Goal: Task Accomplishment & Management: Manage account settings

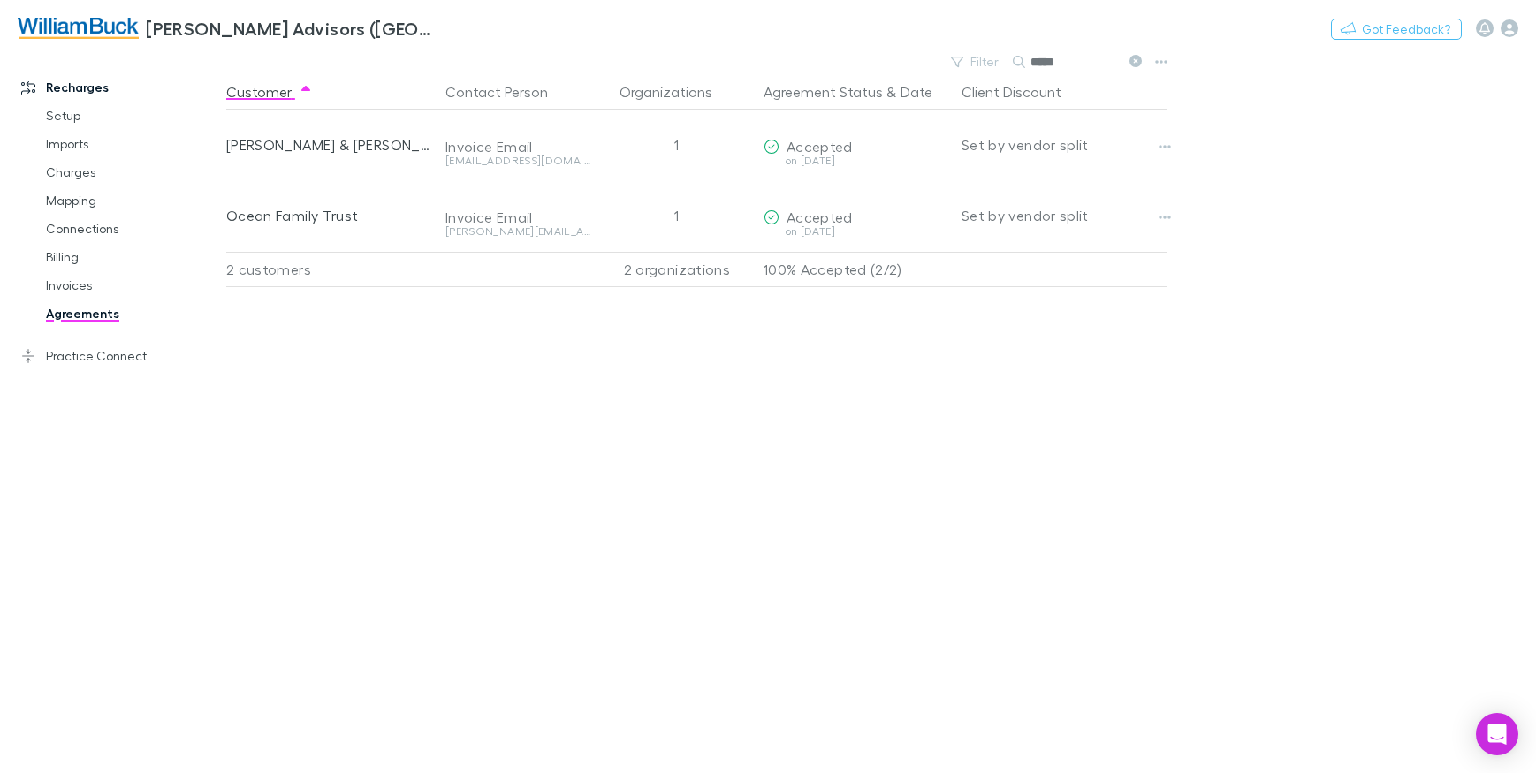
click at [1135, 60] on icon at bounding box center [1136, 61] width 12 height 12
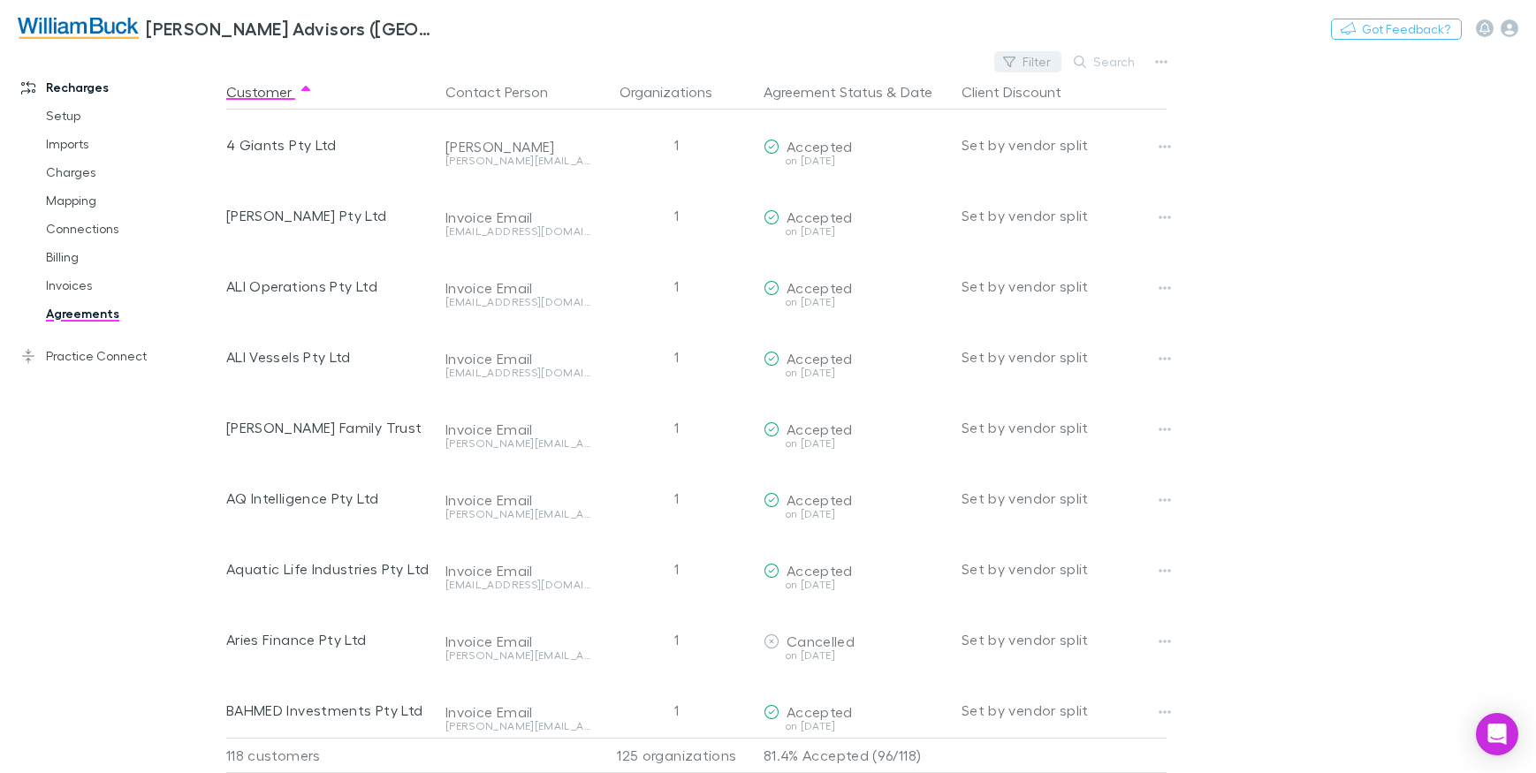
click at [1035, 65] on button "Filter" at bounding box center [1027, 61] width 67 height 21
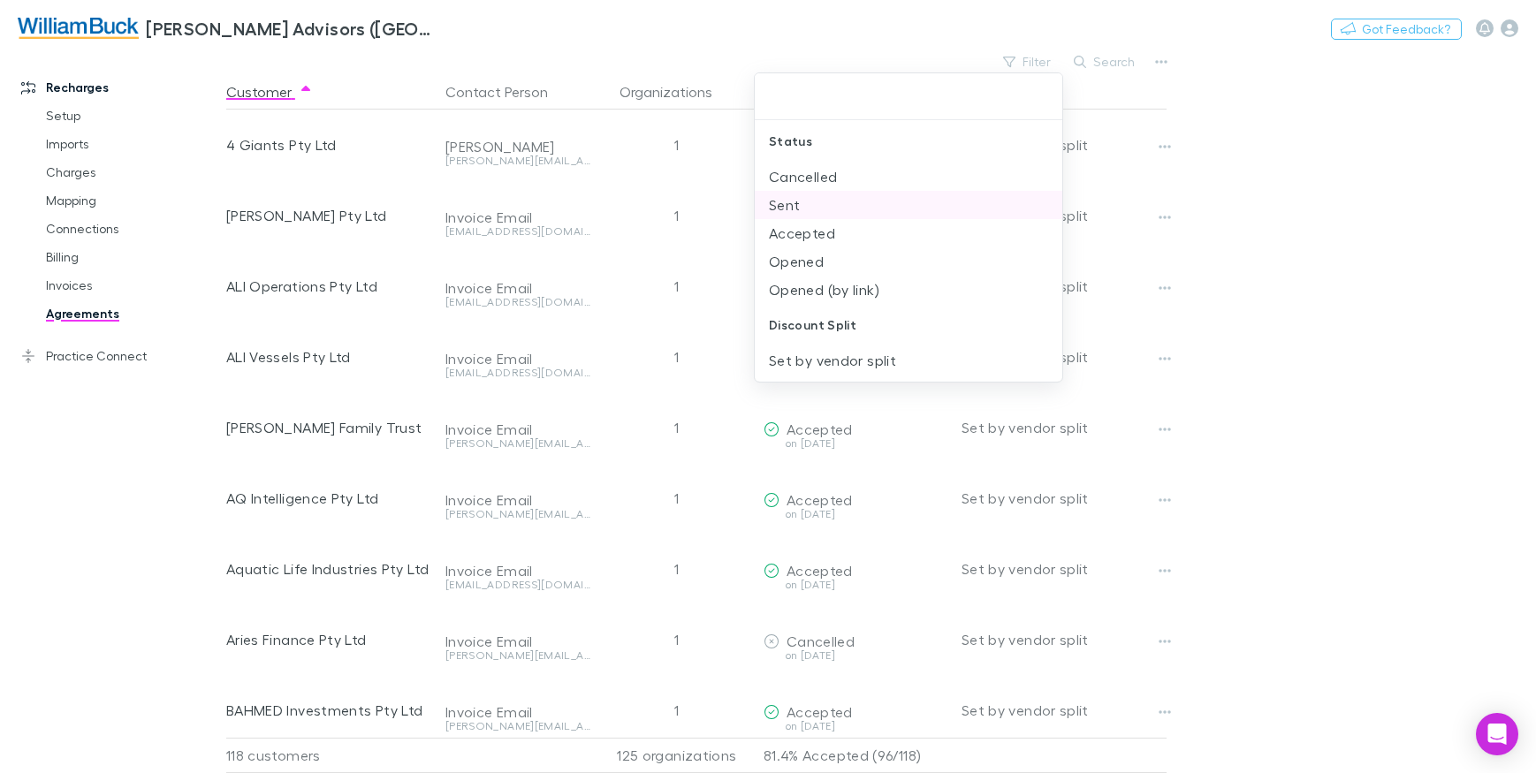
click at [780, 204] on li "Sent" at bounding box center [909, 205] width 308 height 28
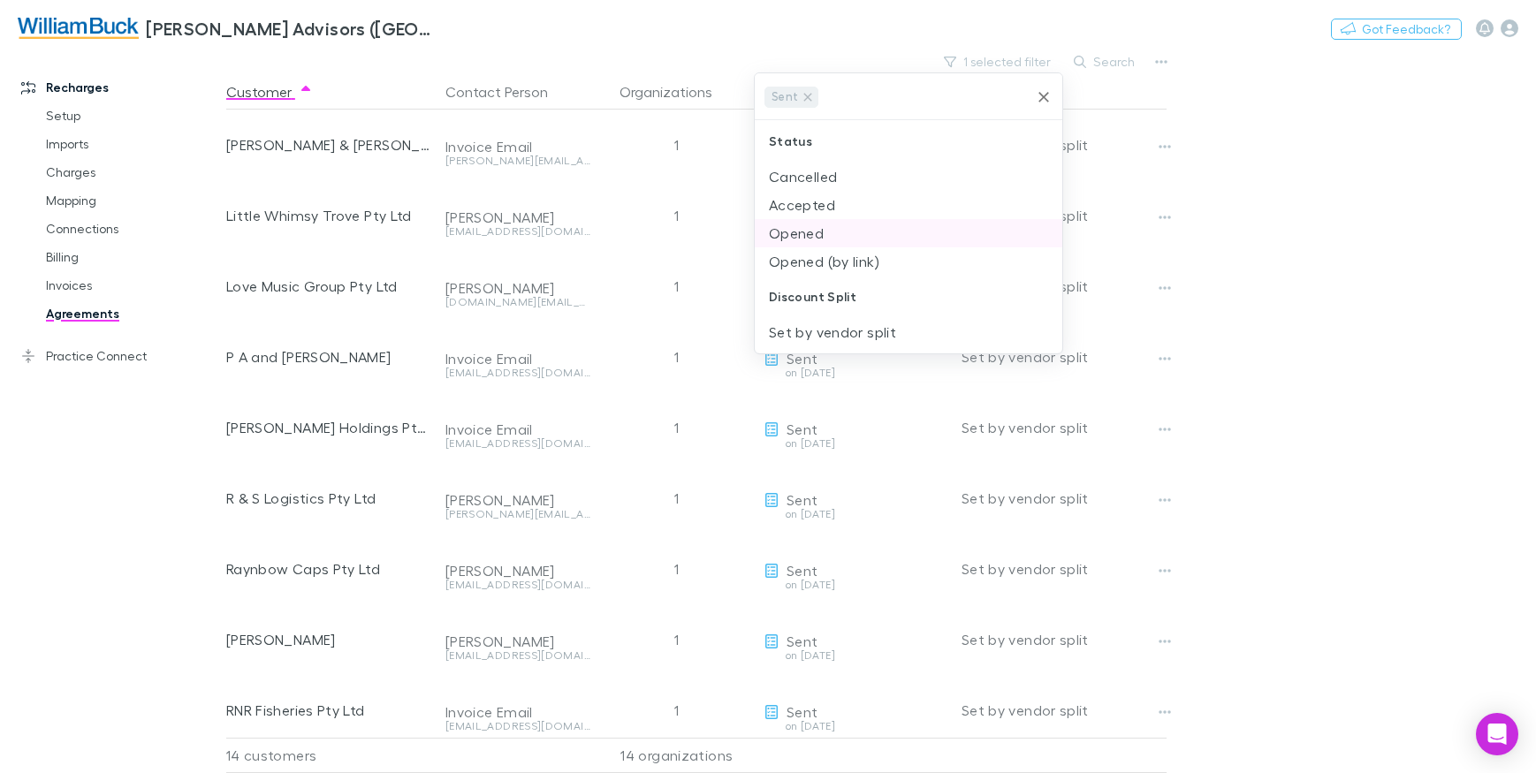
click at [843, 237] on li "Opened" at bounding box center [909, 233] width 308 height 28
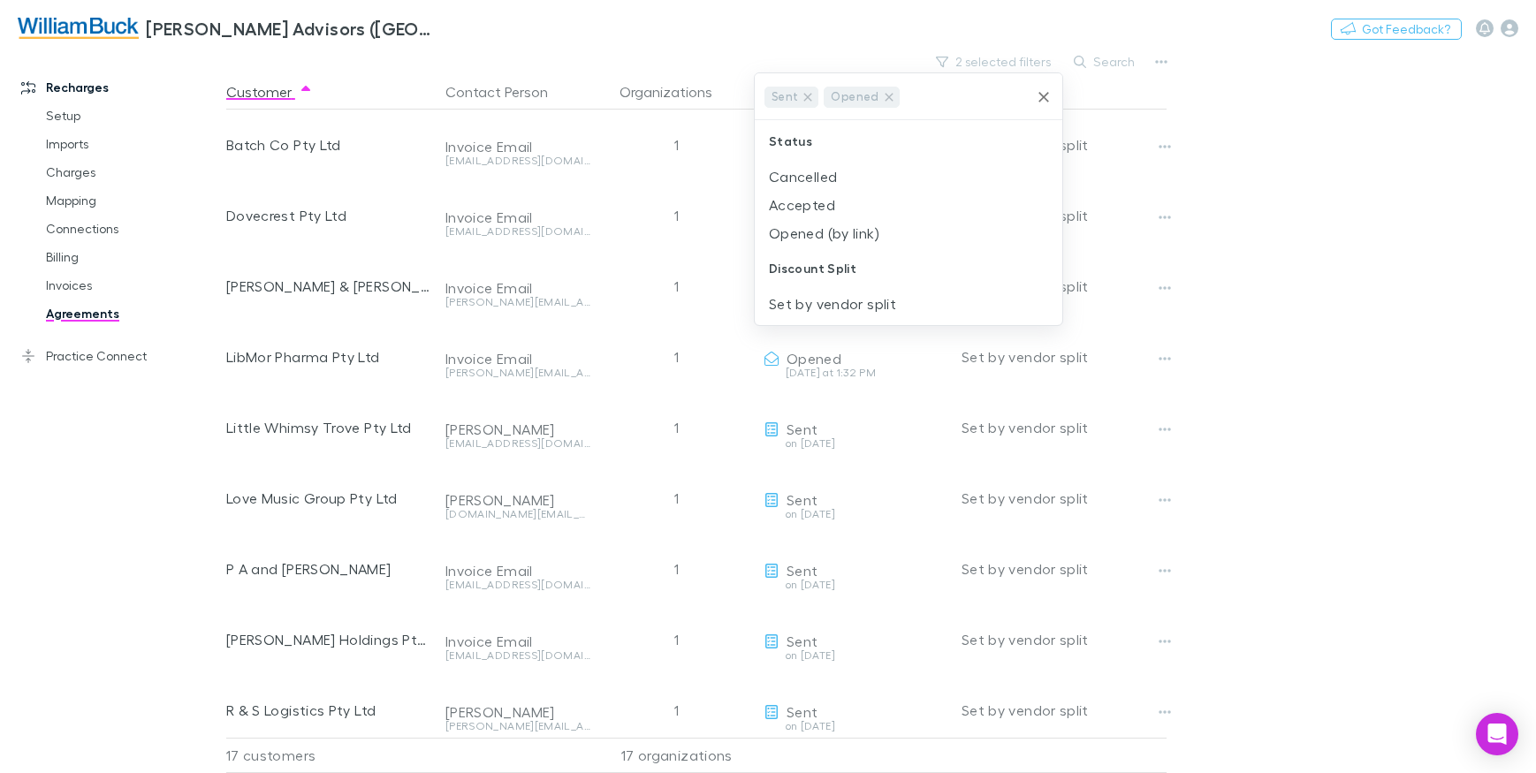
click at [1368, 189] on div at bounding box center [768, 386] width 1536 height 773
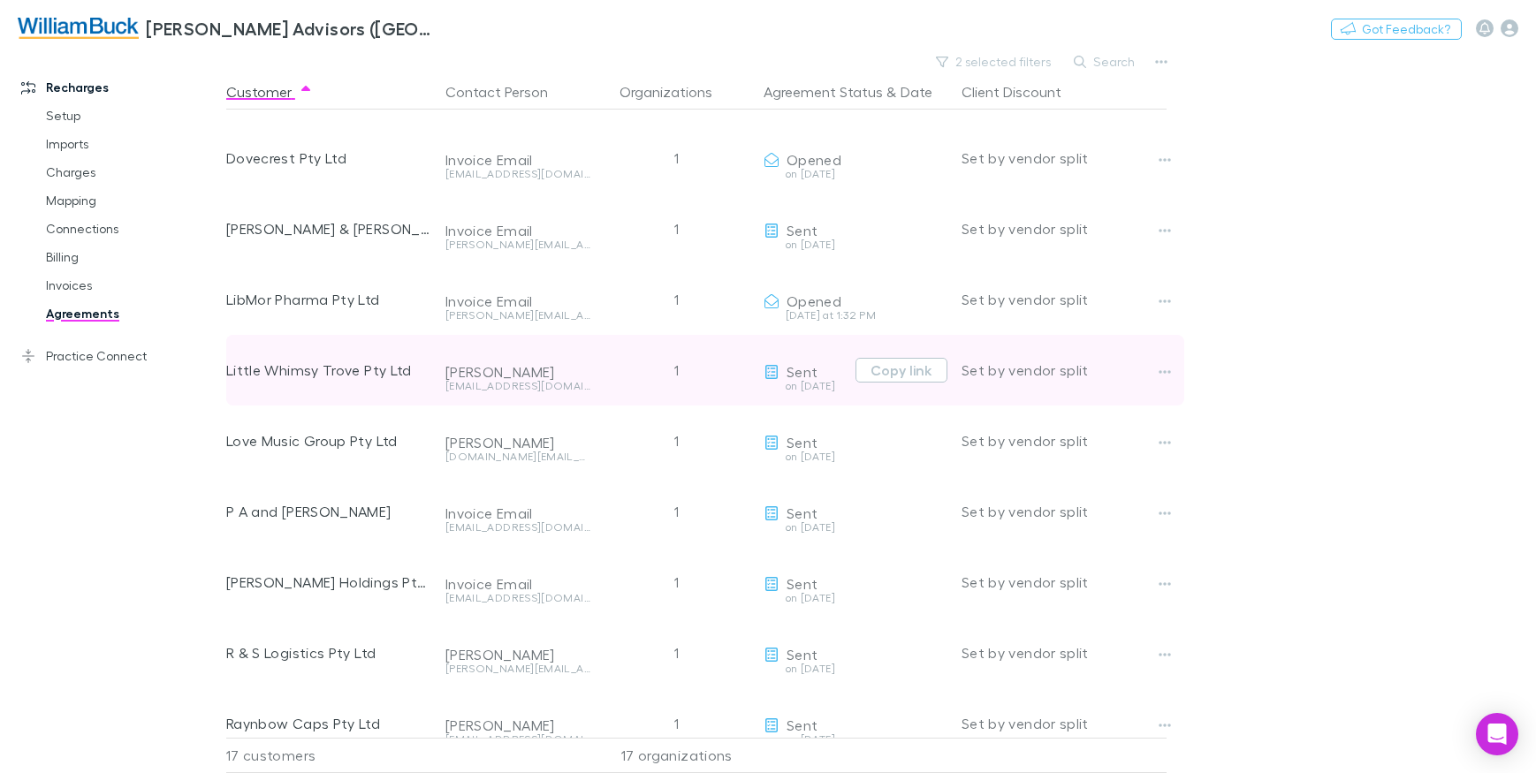
scroll to position [88, 0]
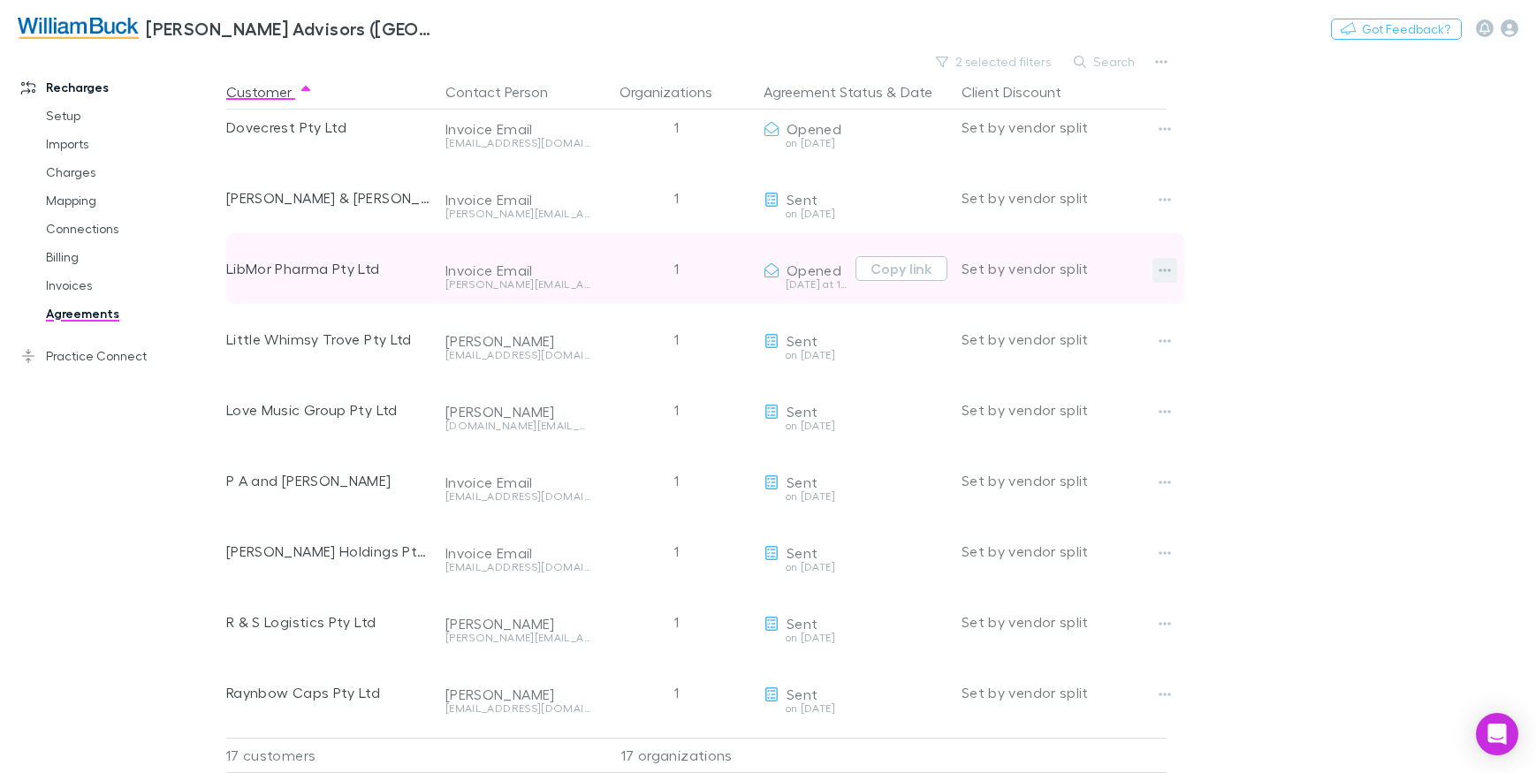
click at [1161, 273] on icon "button" at bounding box center [1165, 270] width 12 height 14
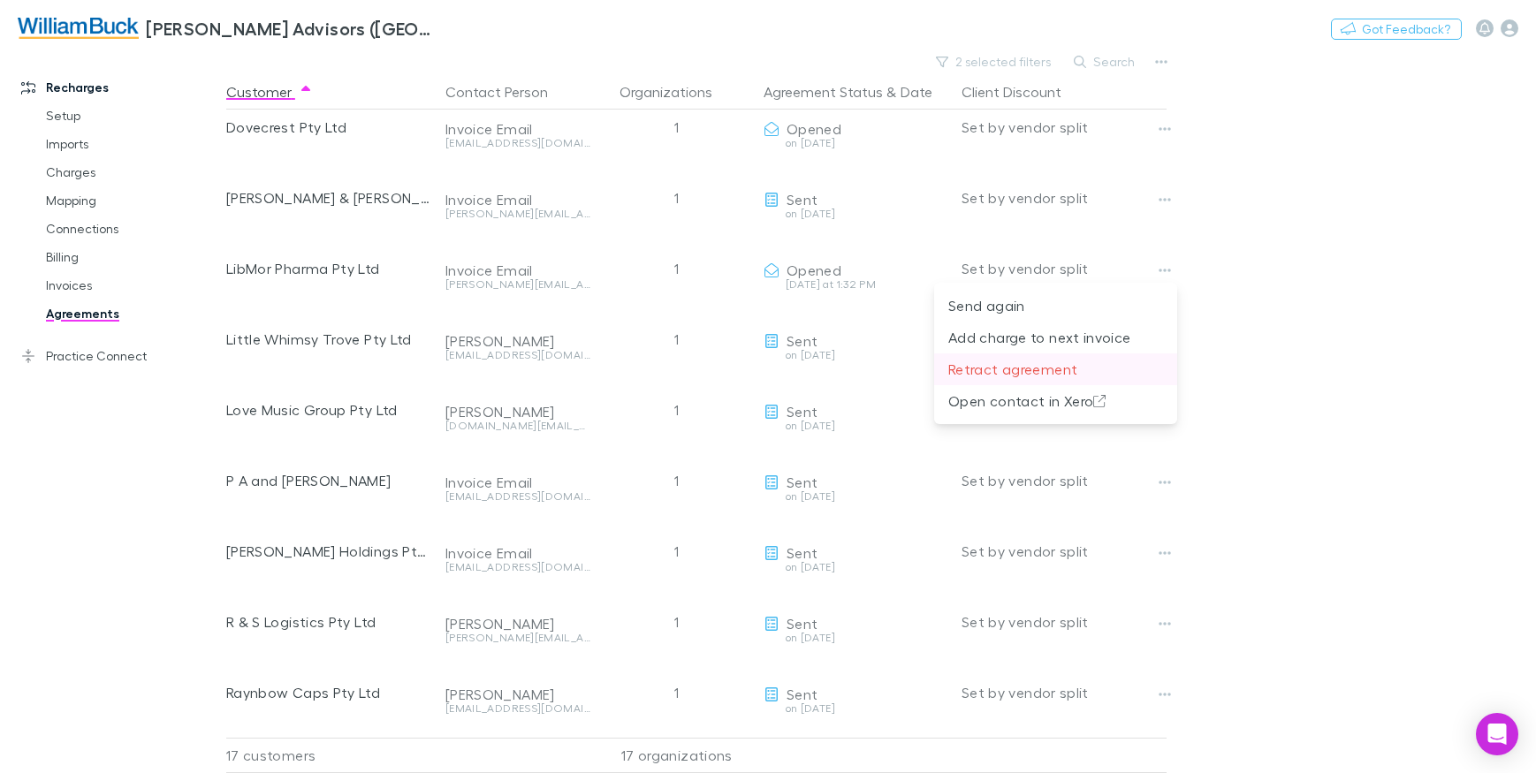
click at [1033, 375] on p "Retract agreement" at bounding box center [1056, 369] width 215 height 21
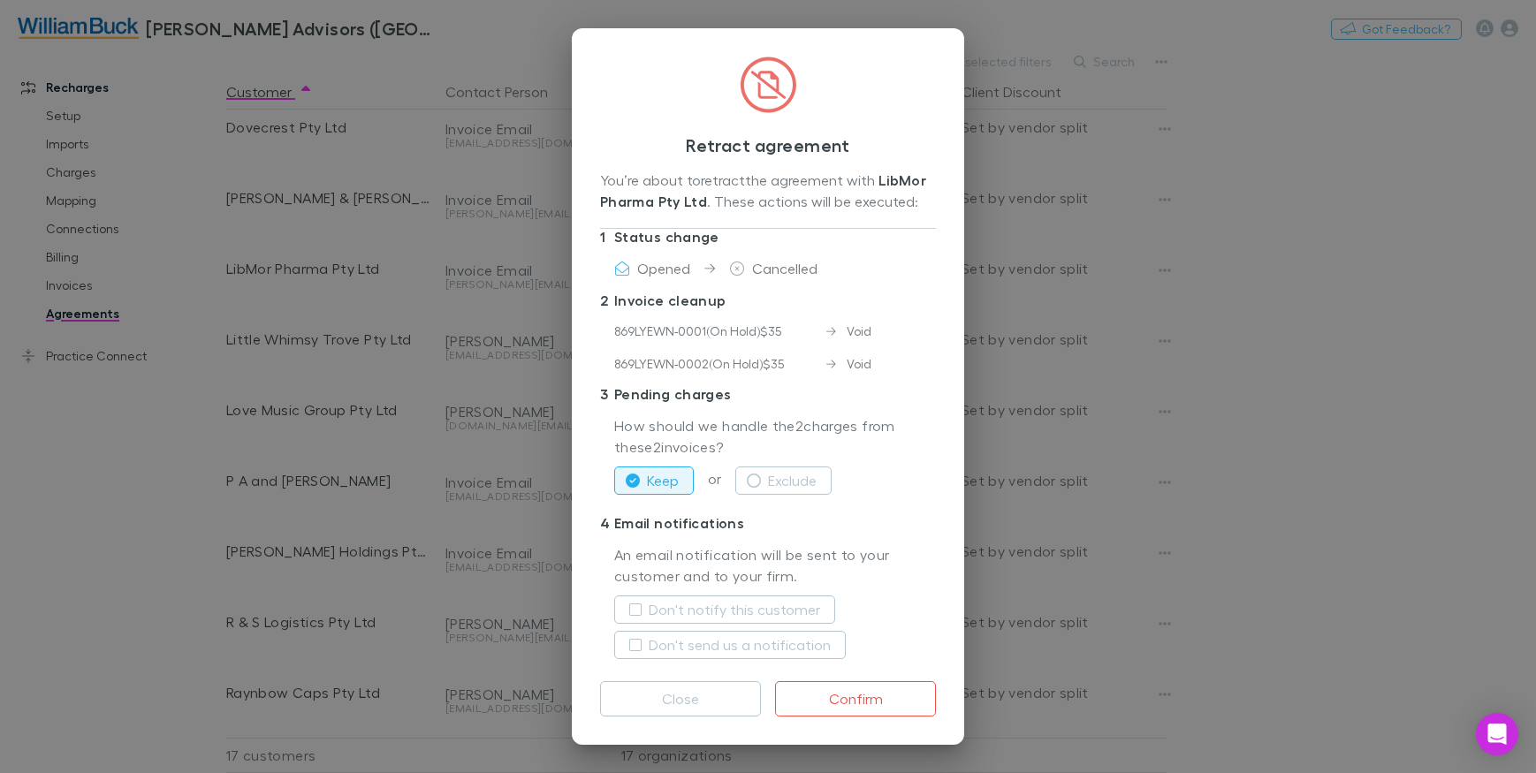
scroll to position [27, 0]
click at [828, 694] on button "Confirm" at bounding box center [855, 699] width 161 height 35
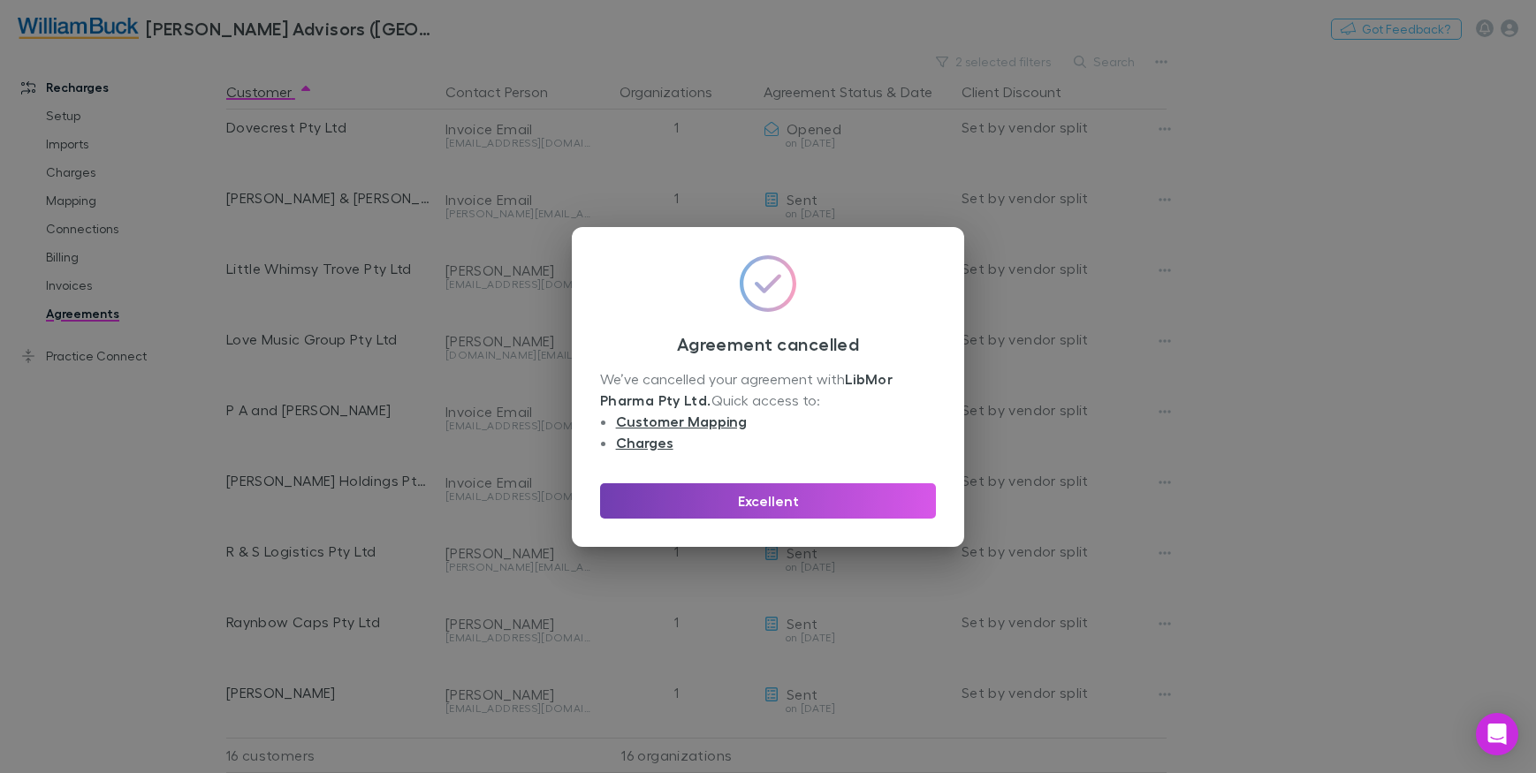
click at [743, 498] on button "Excellent" at bounding box center [768, 501] width 336 height 35
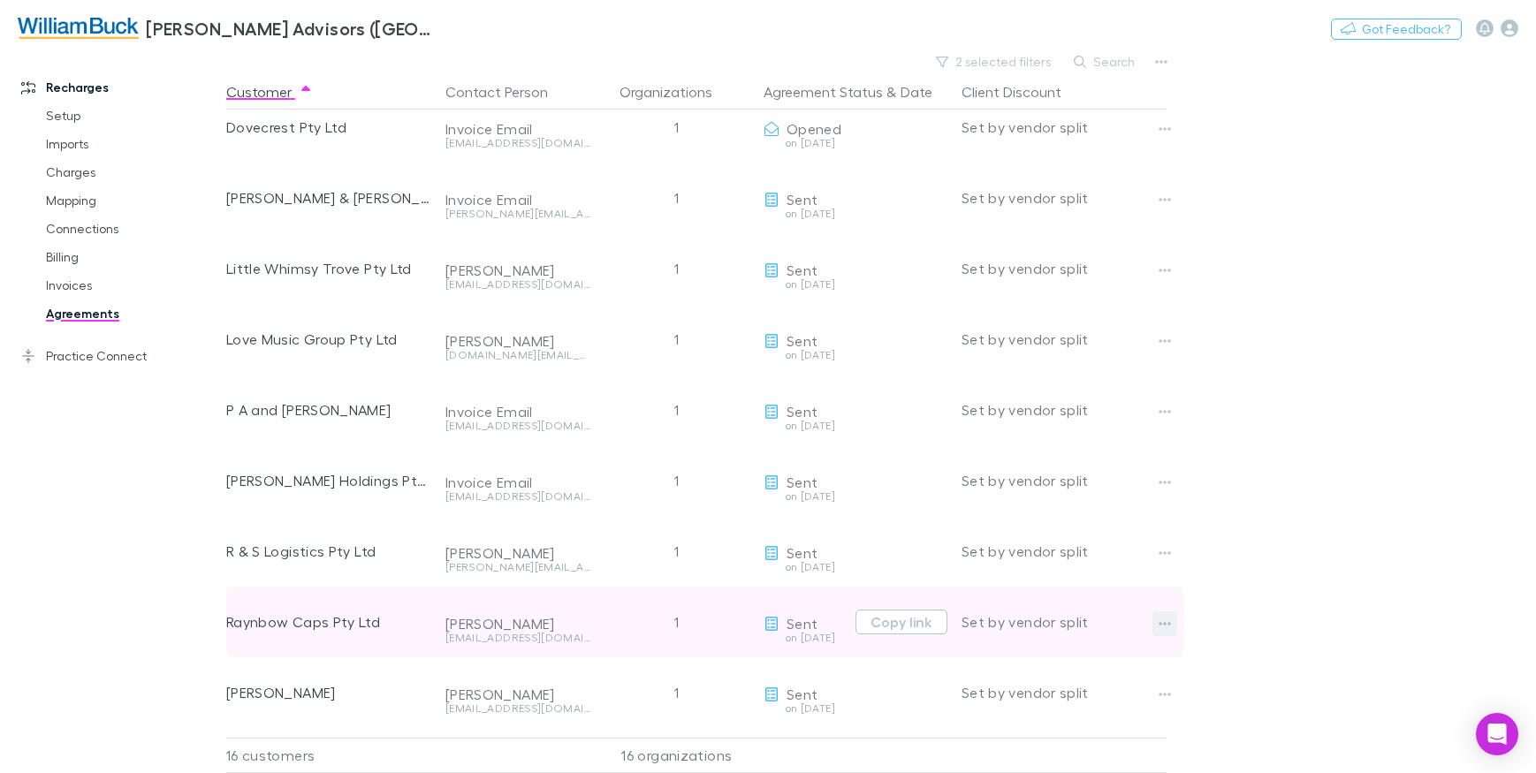
click at [1164, 629] on icon "button" at bounding box center [1165, 624] width 12 height 14
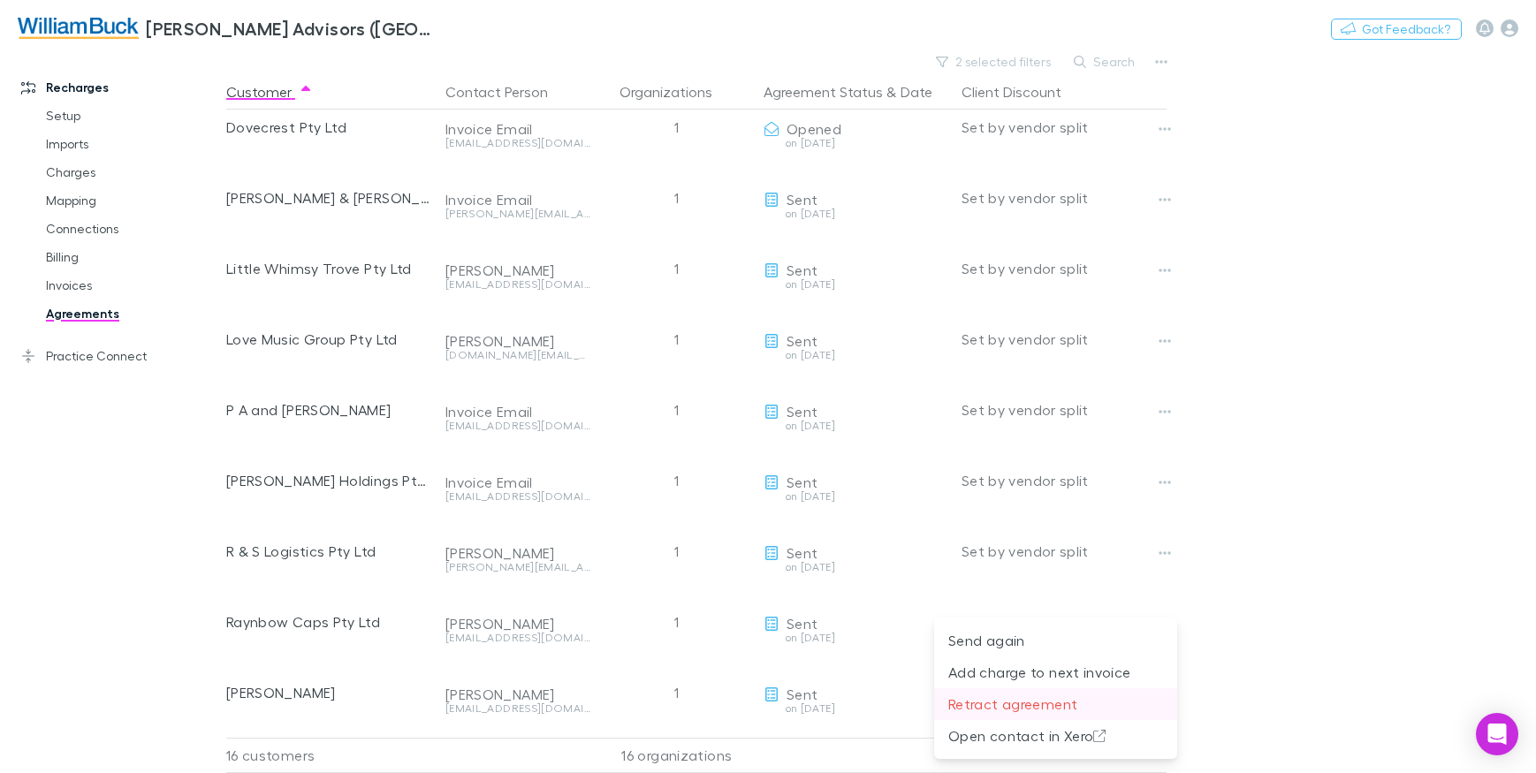
click at [1031, 706] on p "Retract agreement" at bounding box center [1056, 704] width 215 height 21
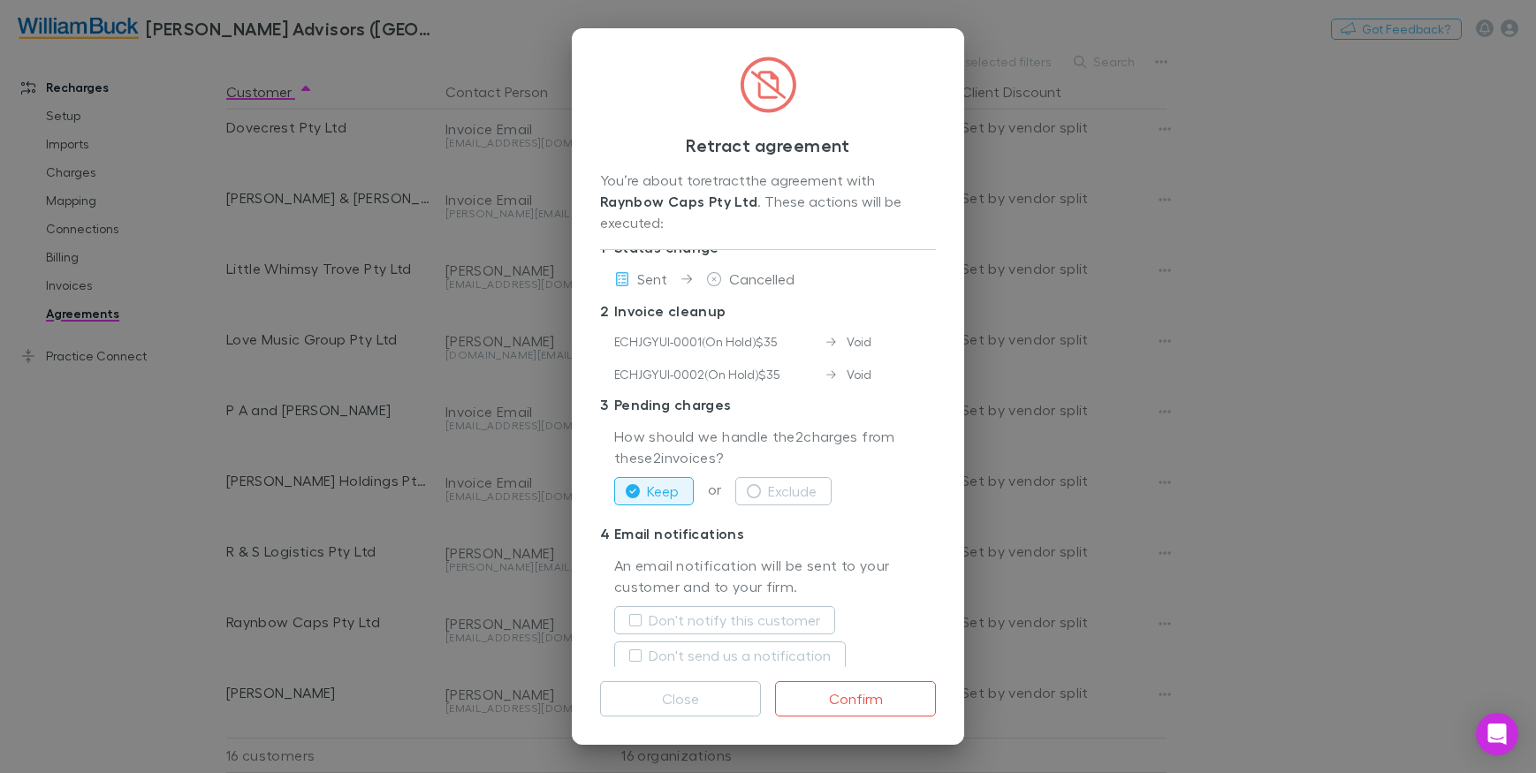
scroll to position [48, 0]
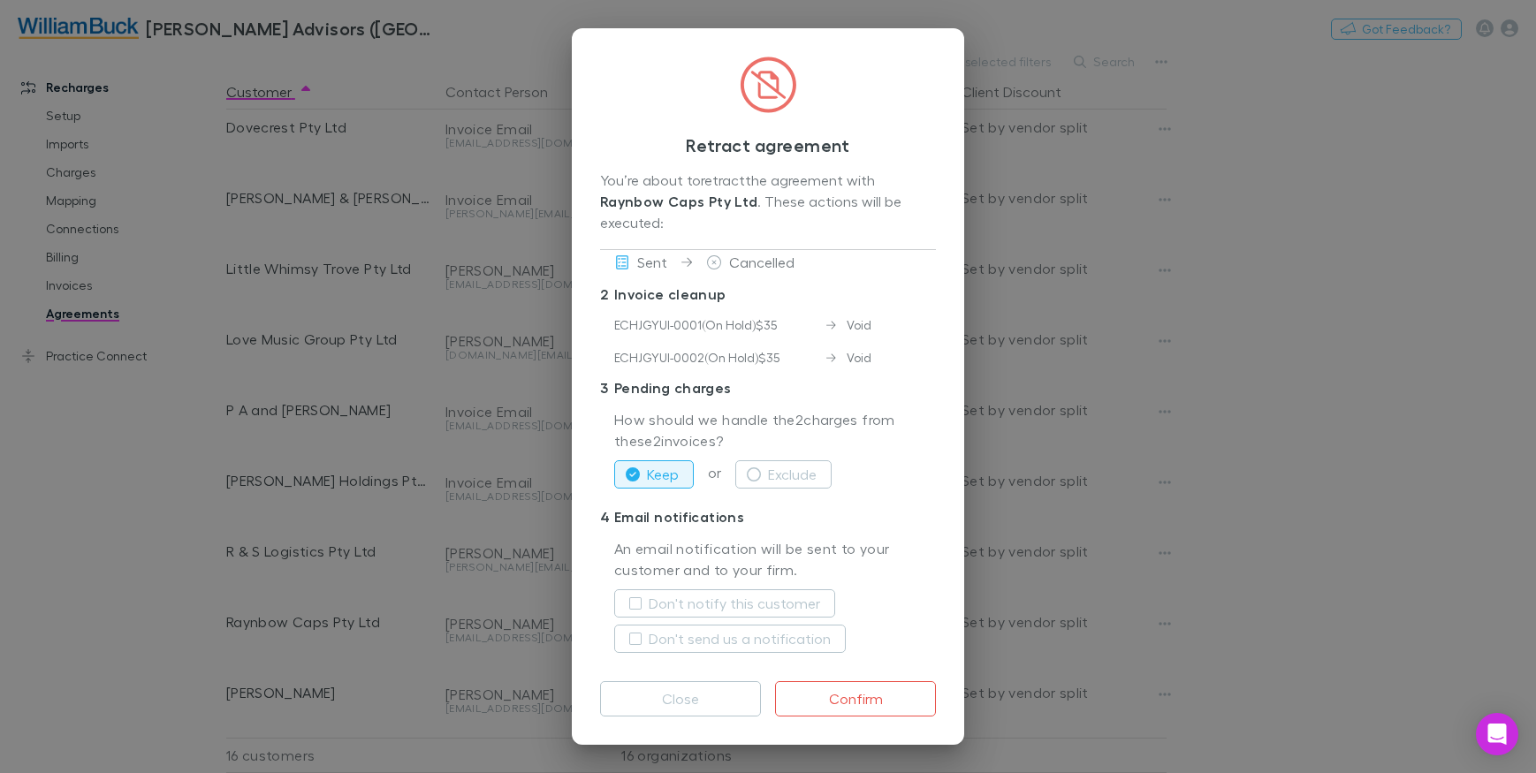
drag, startPoint x: 891, startPoint y: 697, endPoint x: 950, endPoint y: 697, distance: 59.2
click at [891, 697] on button "Confirm" at bounding box center [855, 699] width 161 height 35
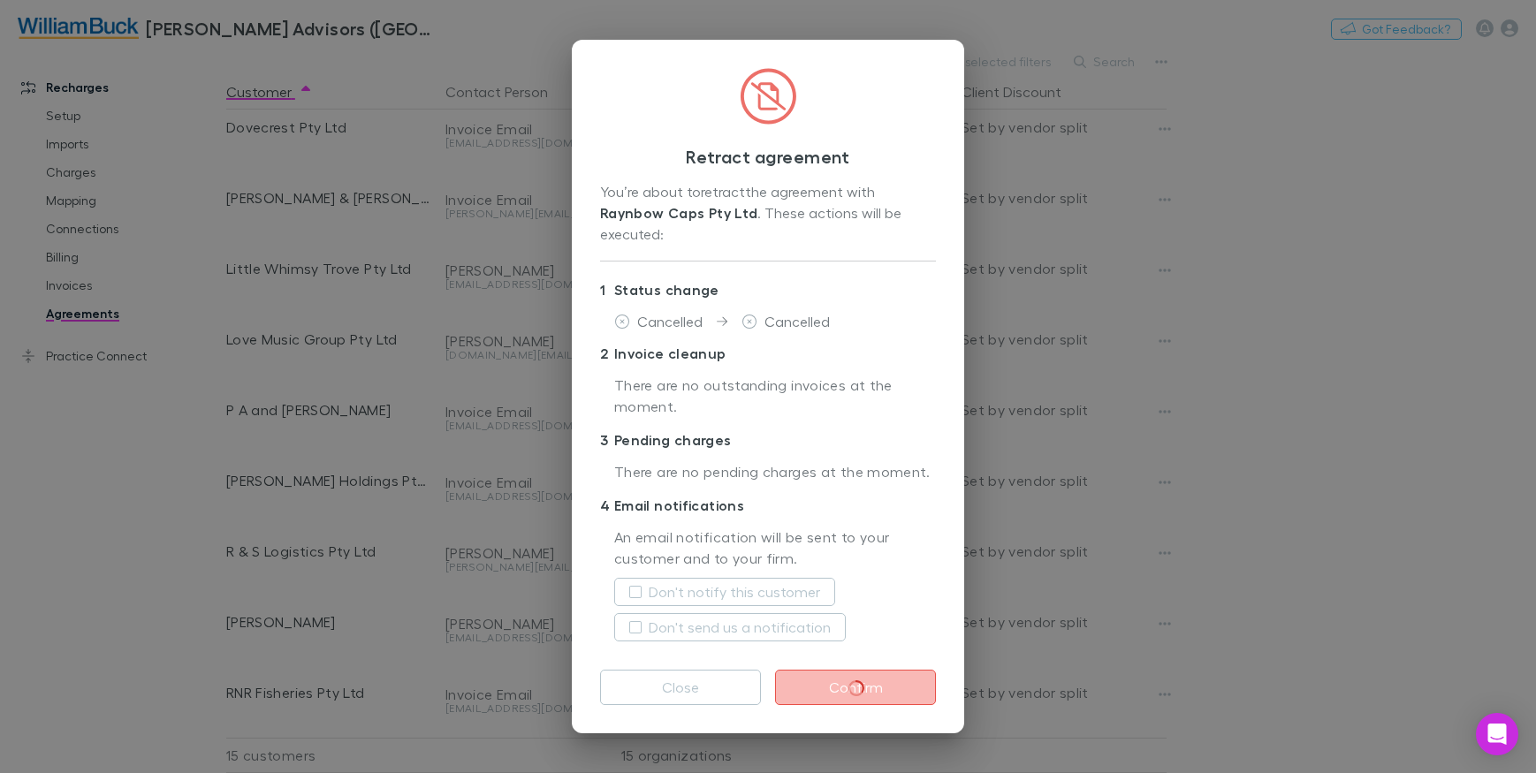
scroll to position [0, 0]
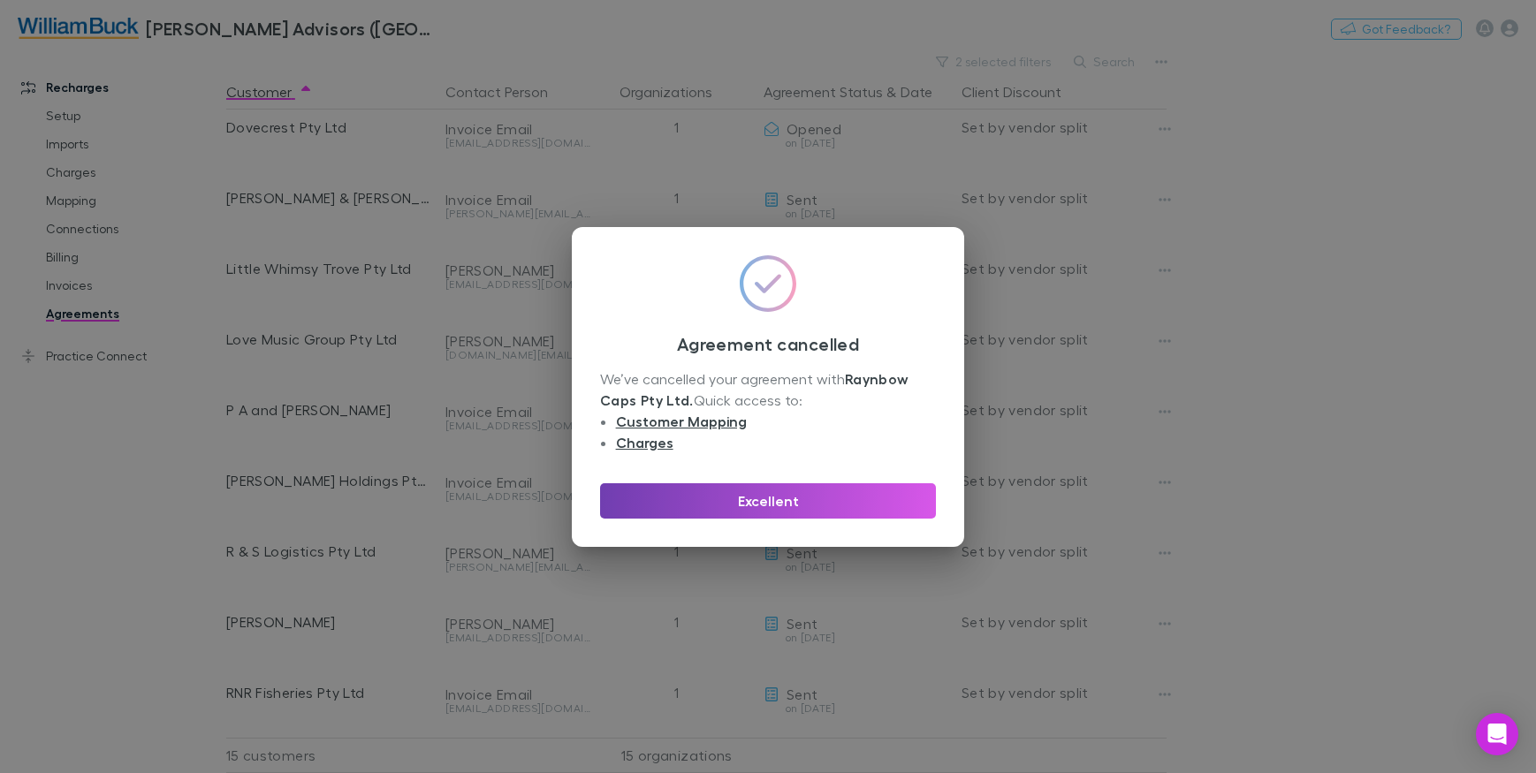
click at [686, 503] on button "Excellent" at bounding box center [768, 501] width 336 height 35
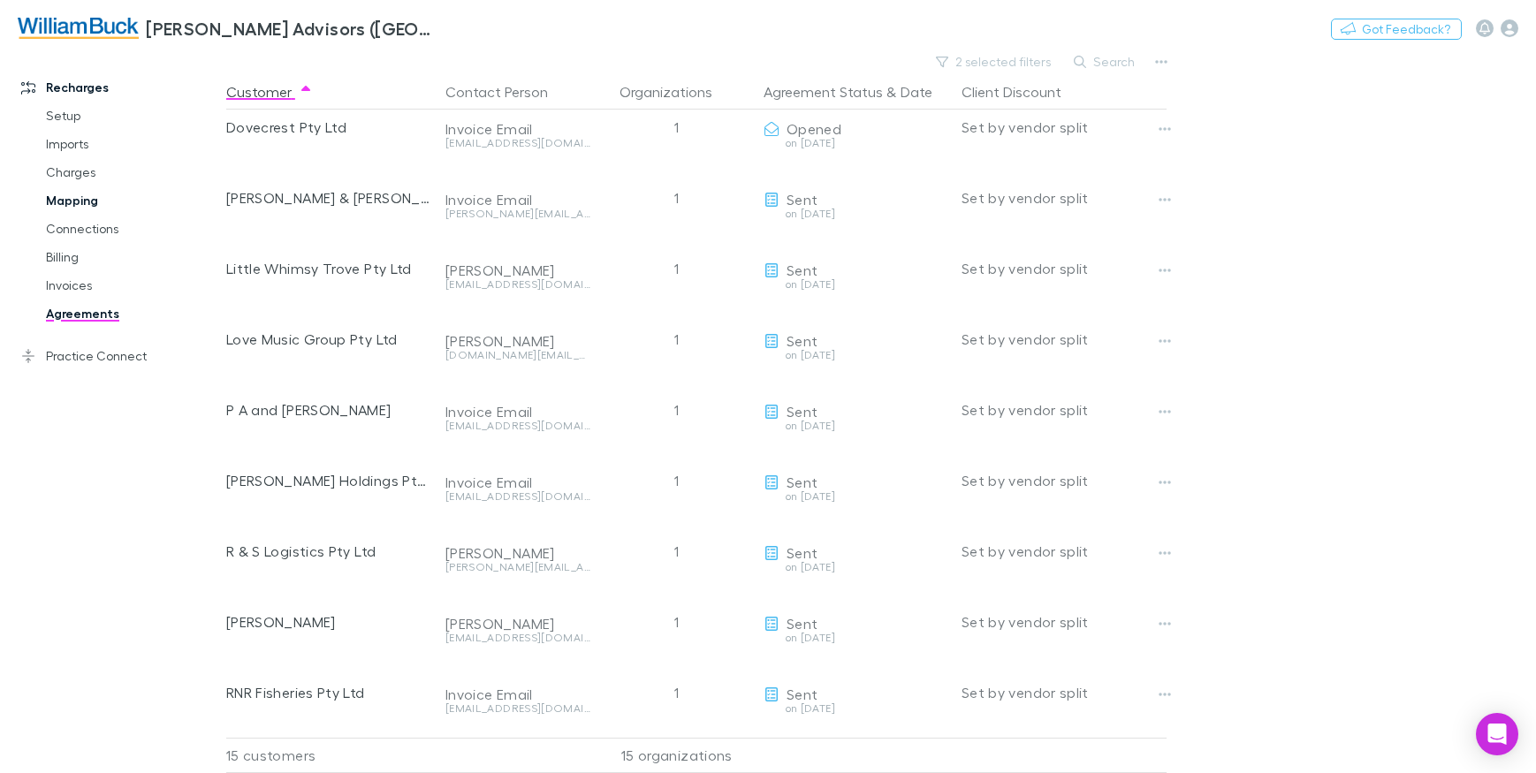
click at [80, 192] on link "Mapping" at bounding box center [132, 201] width 208 height 28
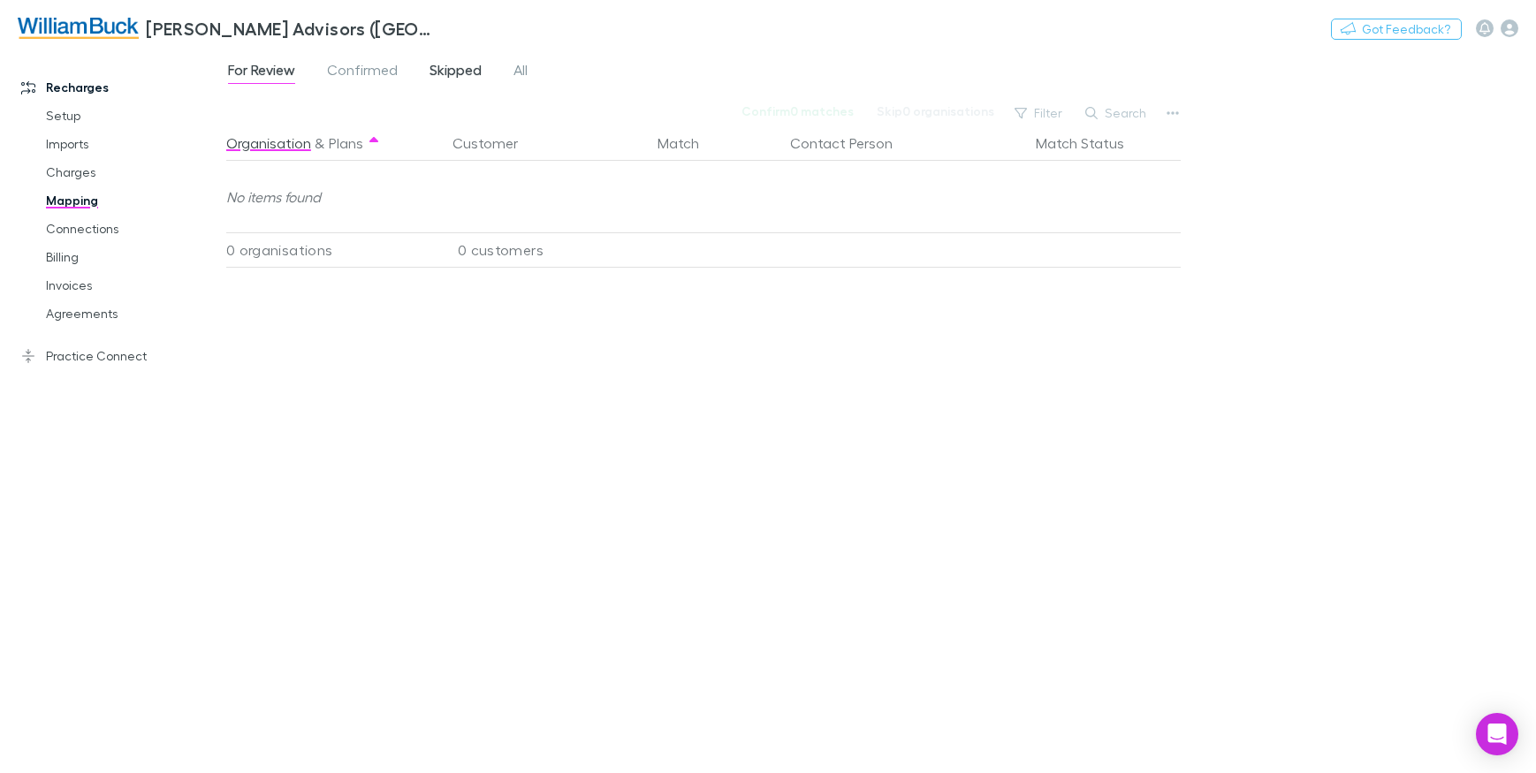
click at [463, 79] on span "Skipped" at bounding box center [456, 72] width 52 height 23
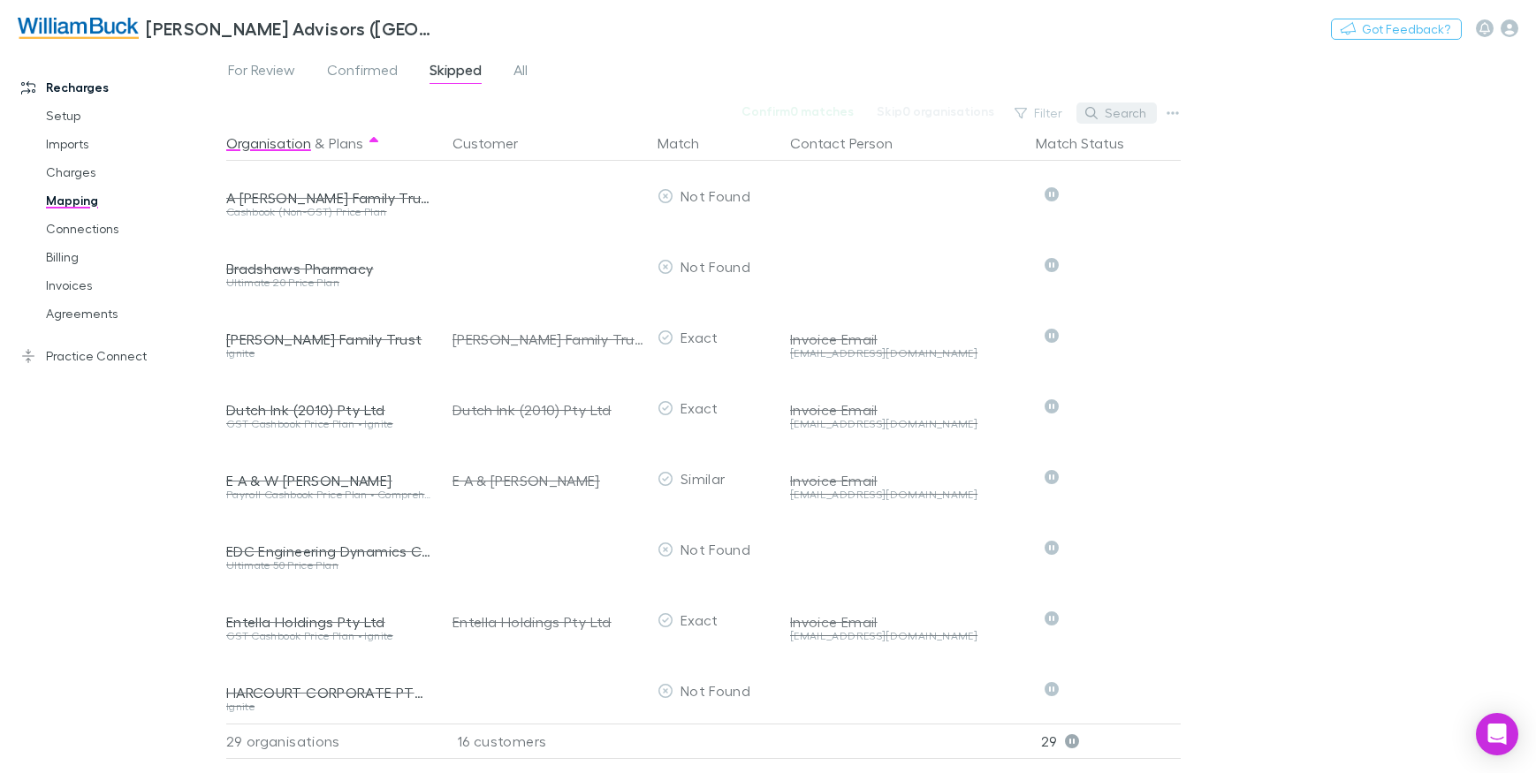
click at [1128, 116] on button "Search" at bounding box center [1117, 113] width 80 height 21
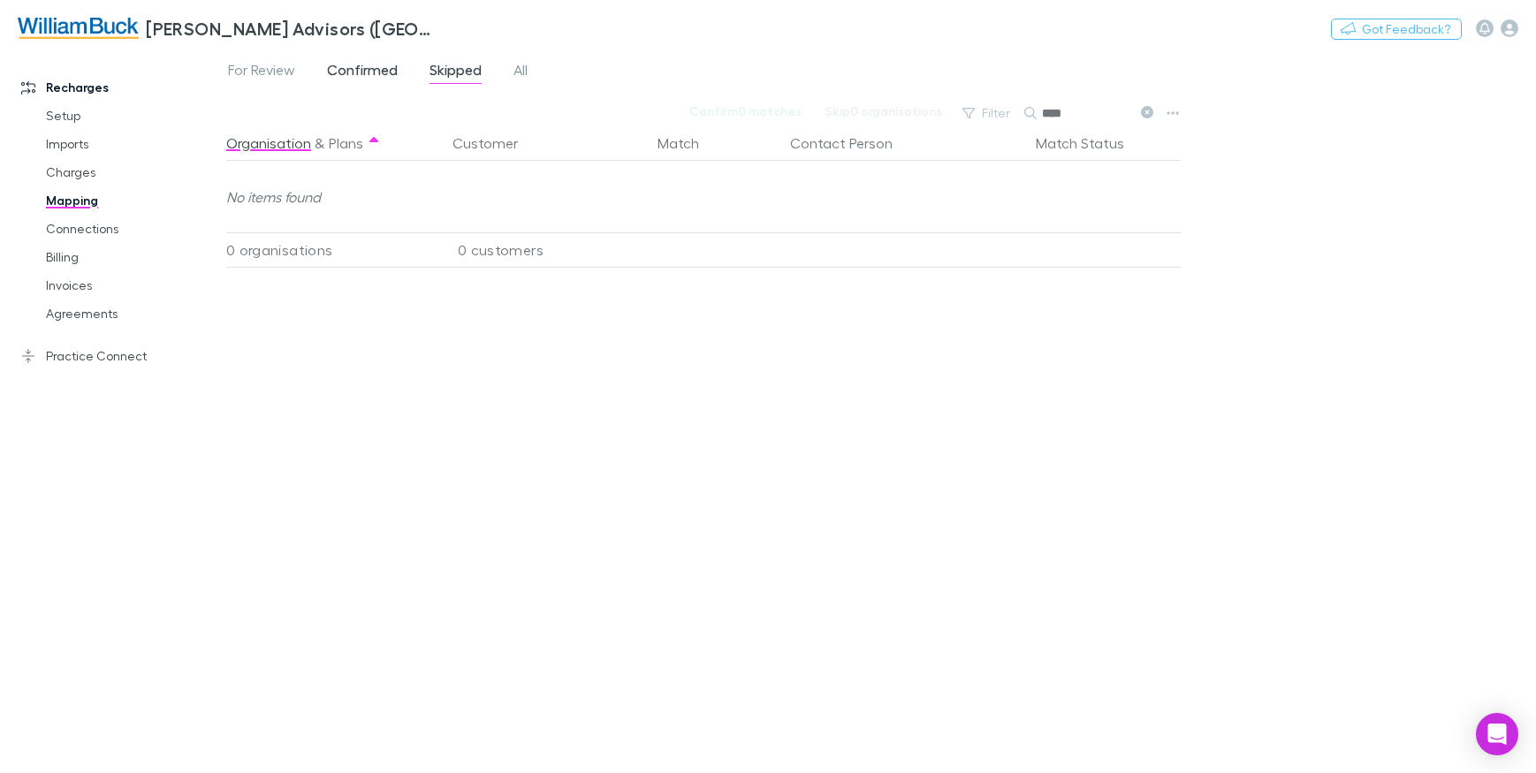
type input "****"
click at [376, 66] on span "Confirmed" at bounding box center [362, 72] width 71 height 23
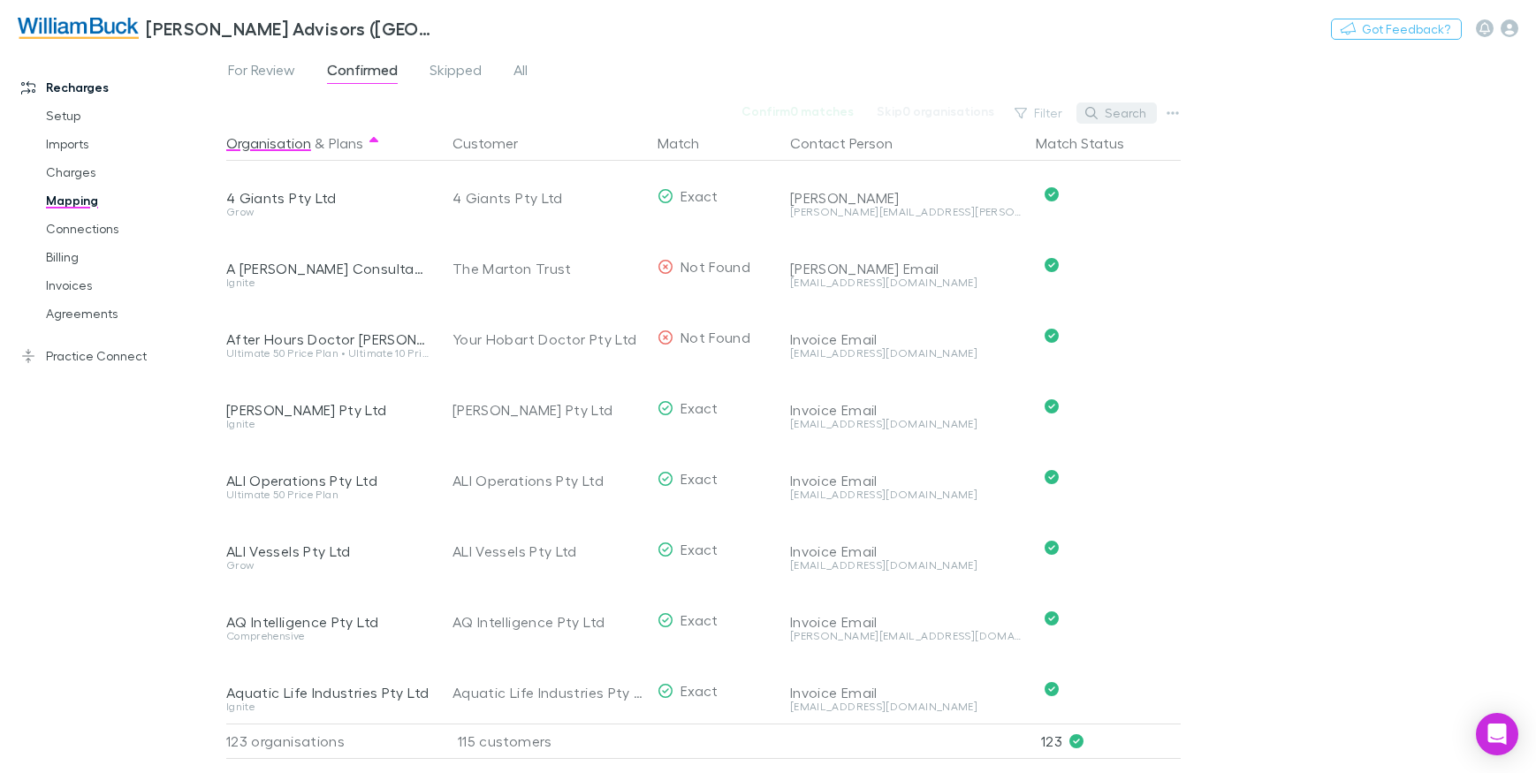
click at [1124, 109] on button "Search" at bounding box center [1117, 113] width 80 height 21
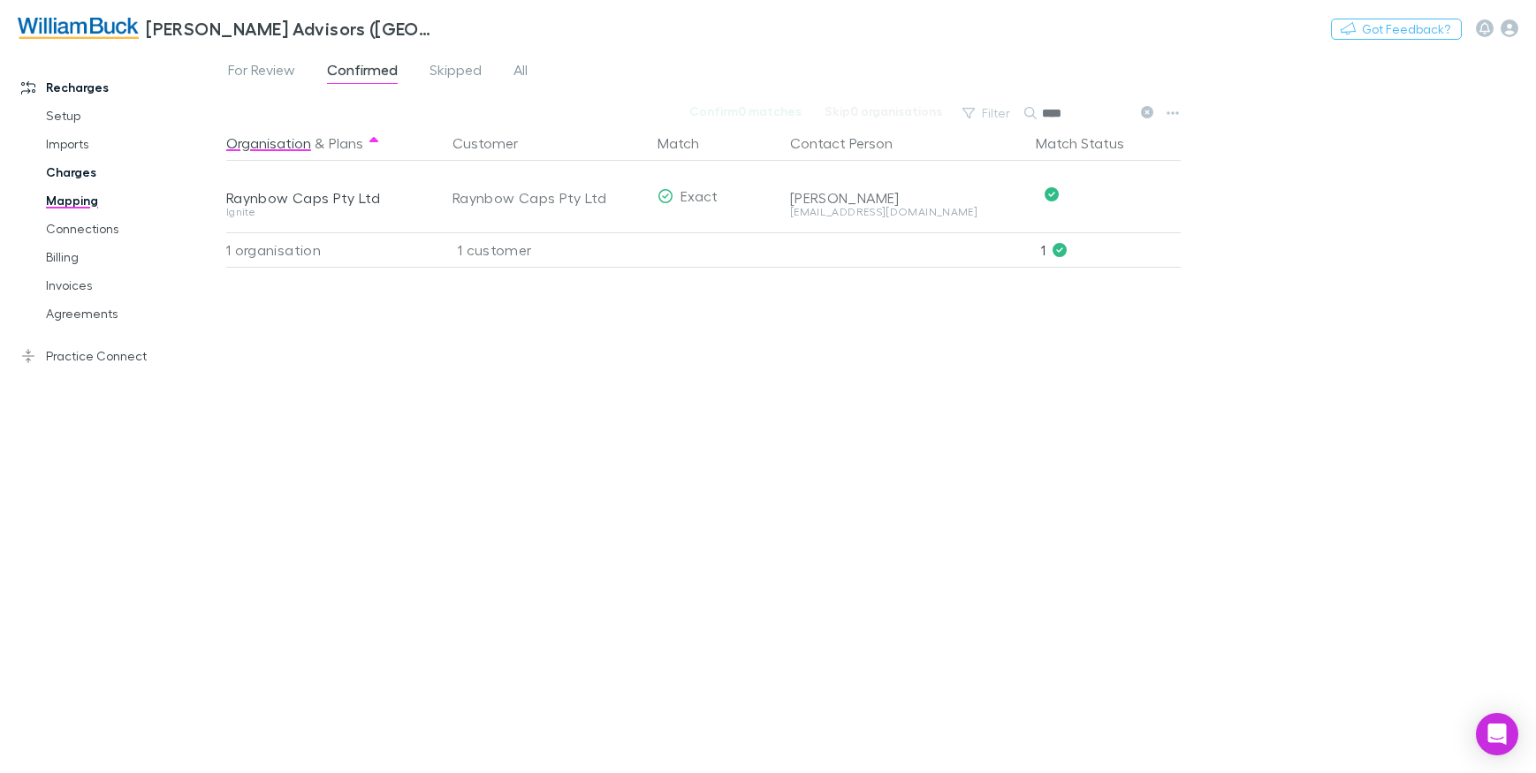
type input "****"
click at [63, 169] on link "Charges" at bounding box center [132, 172] width 208 height 28
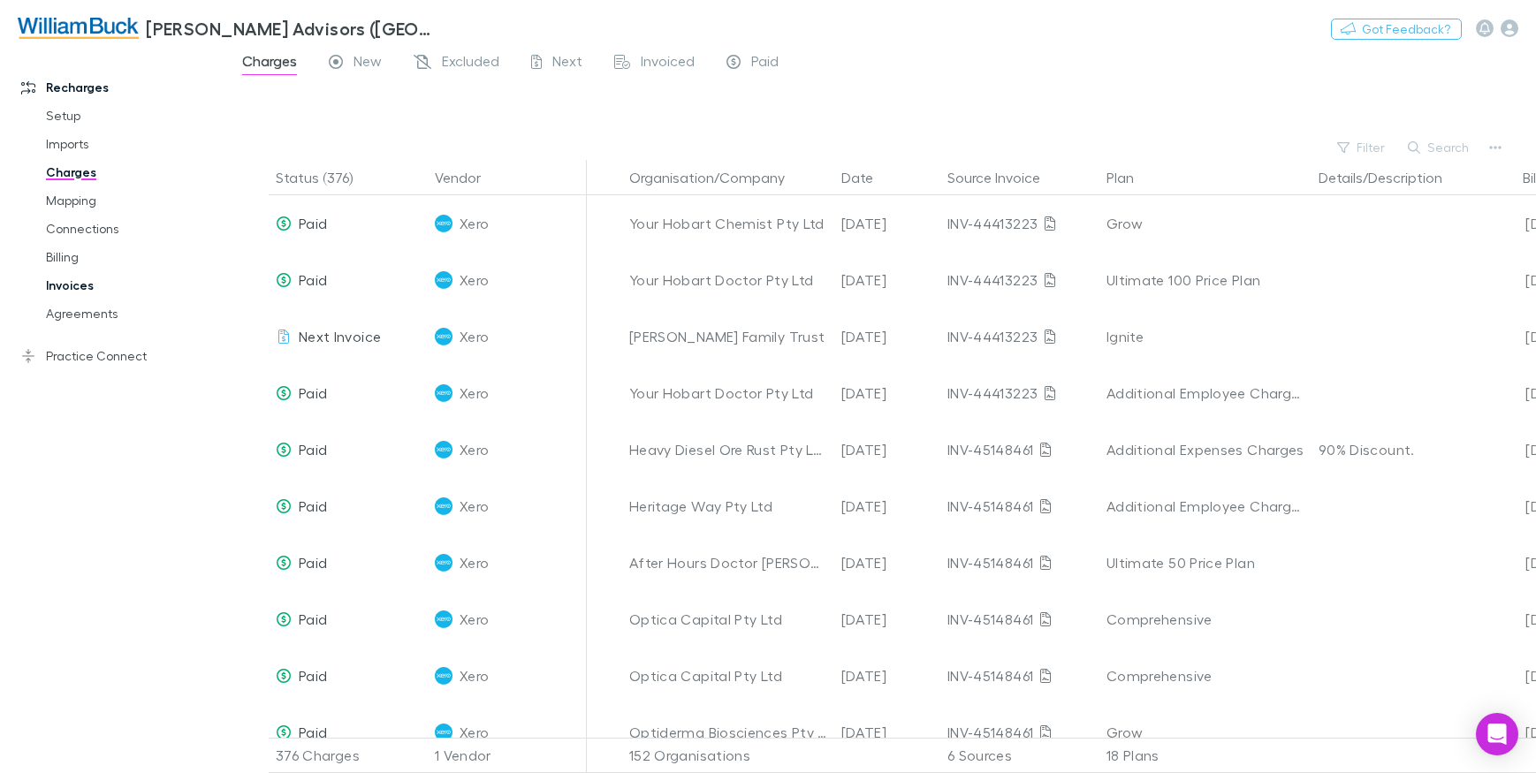
click at [95, 288] on link "Invoices" at bounding box center [132, 285] width 208 height 28
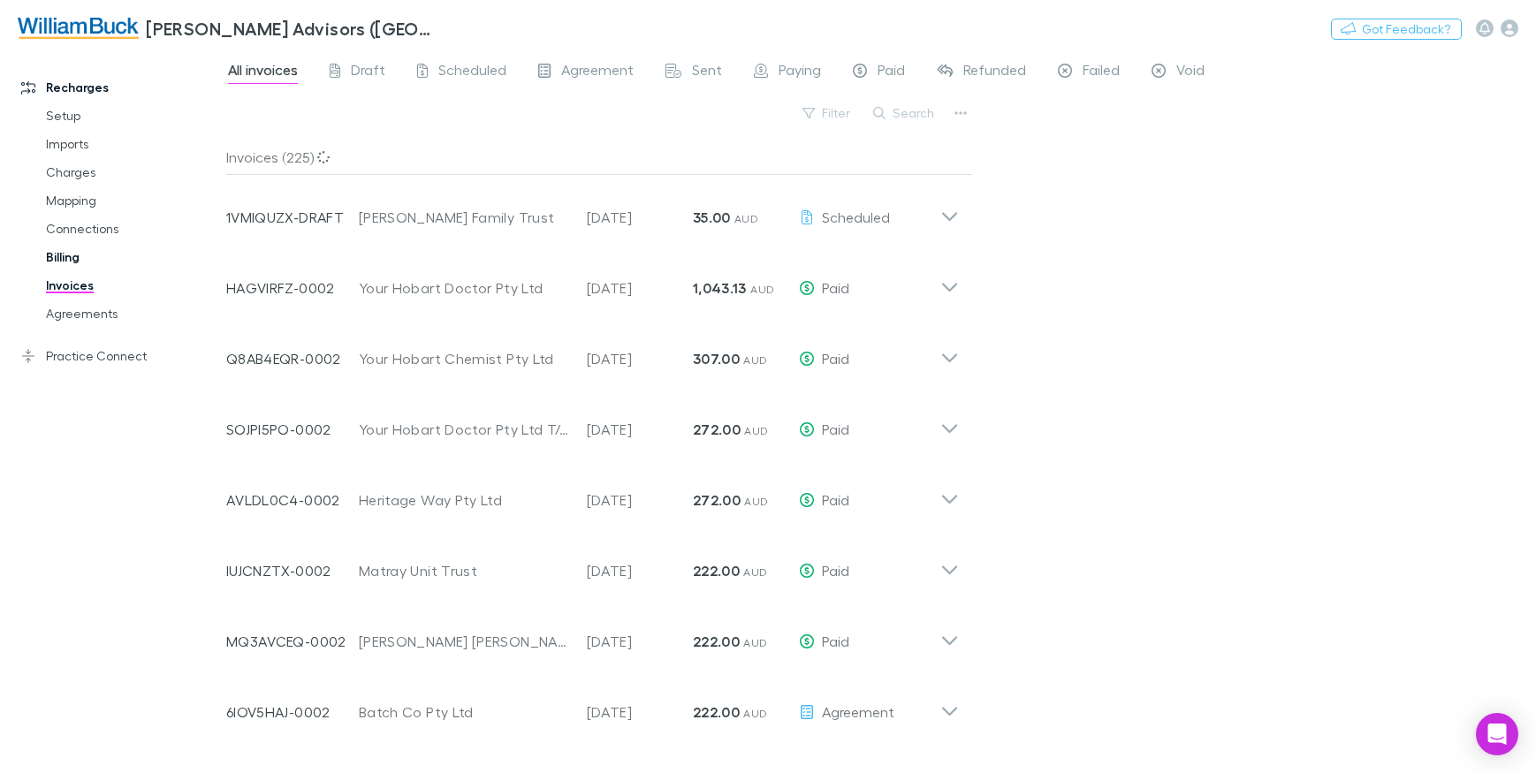
click at [65, 251] on link "Billing" at bounding box center [132, 257] width 208 height 28
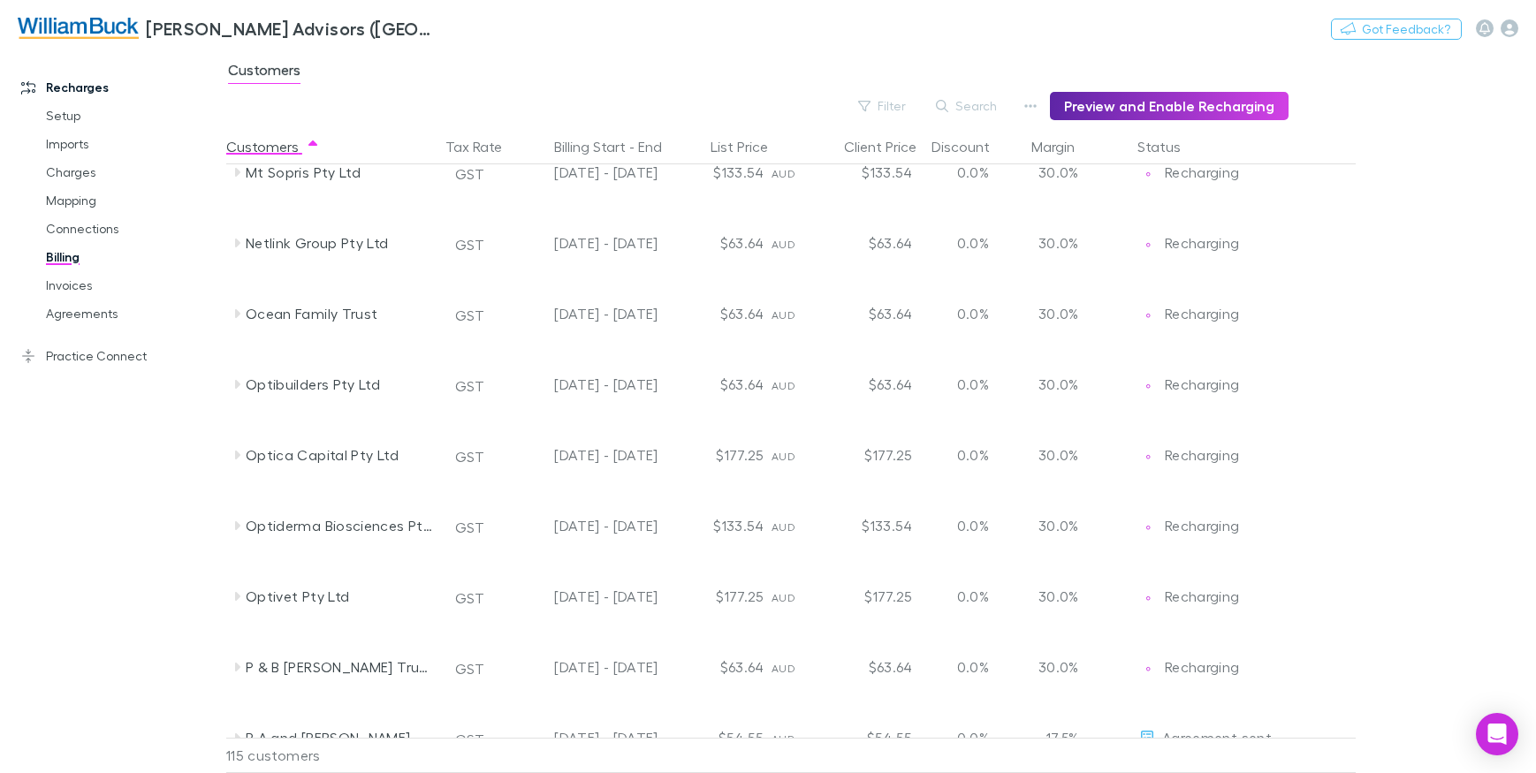
scroll to position [4730, 0]
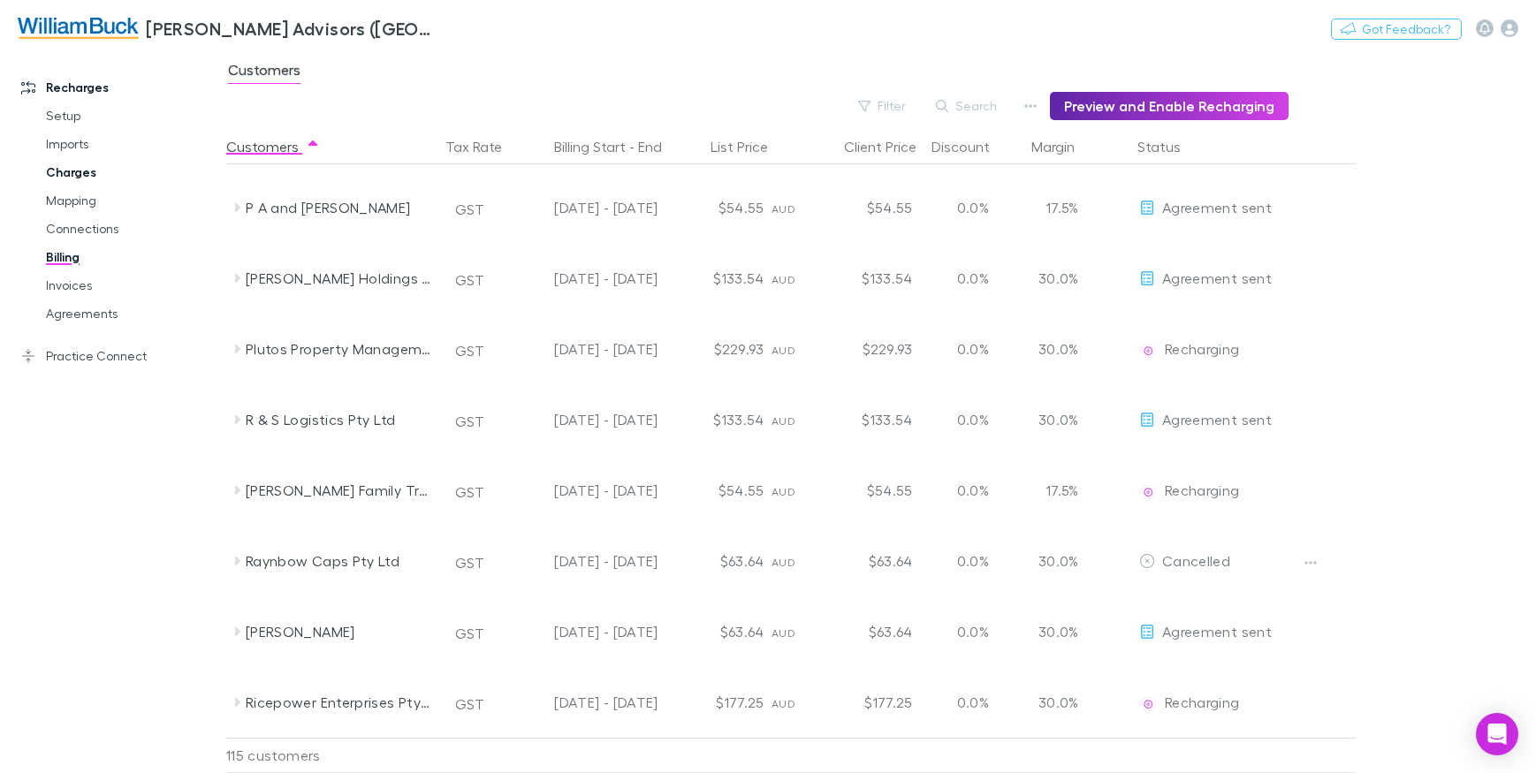
click at [106, 171] on link "Charges" at bounding box center [132, 172] width 208 height 28
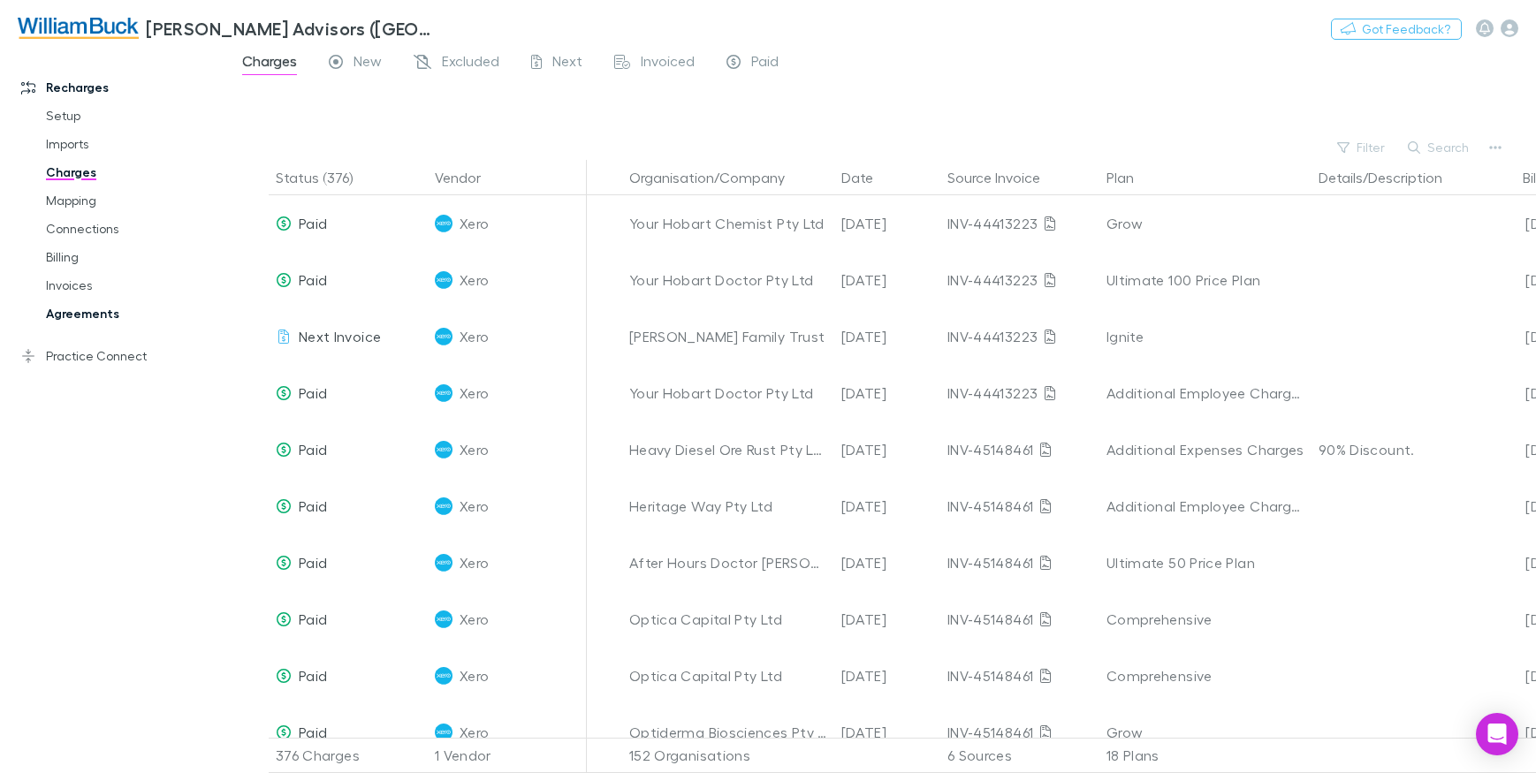
click at [93, 311] on link "Agreements" at bounding box center [132, 314] width 208 height 28
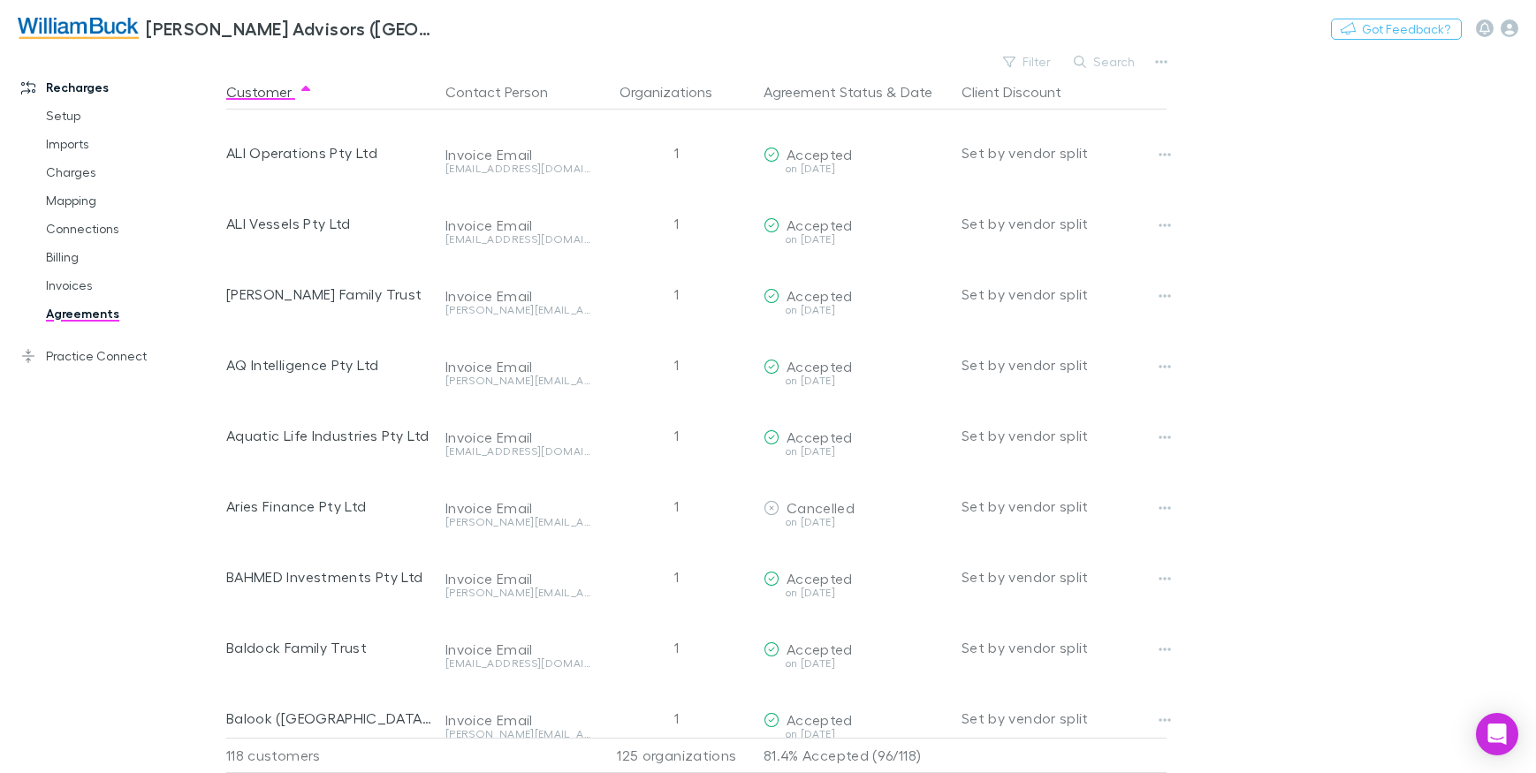
scroll to position [354, 0]
